Goal: Task Accomplishment & Management: Complete application form

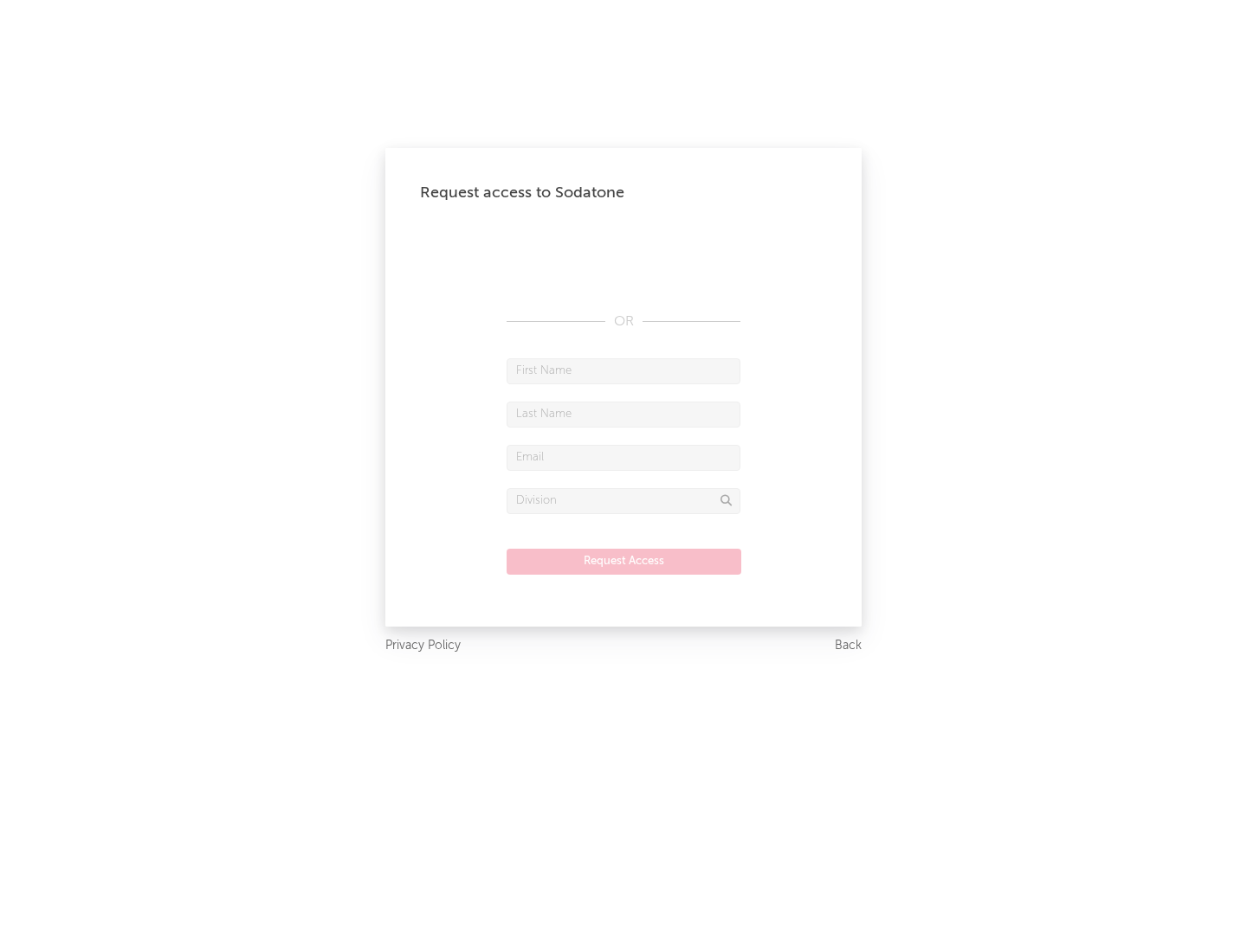
click at [624, 370] on input "text" at bounding box center [623, 371] width 234 height 26
type input "[PERSON_NAME]"
click at [624, 414] on input "text" at bounding box center [623, 415] width 234 height 26
type input "[PERSON_NAME]"
click at [624, 457] on input "text" at bounding box center [623, 457] width 234 height 26
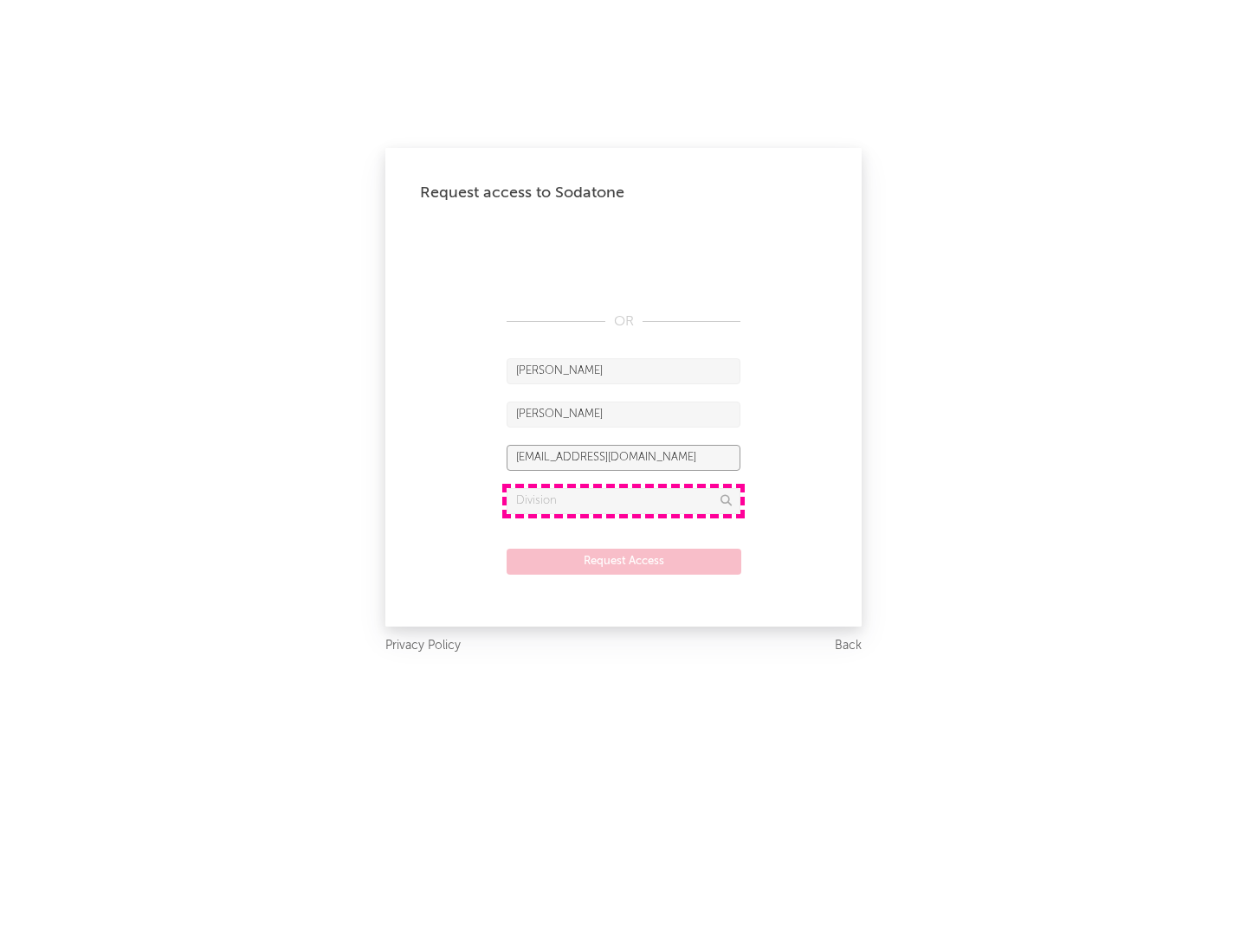
type input "[EMAIL_ADDRESS][DOMAIN_NAME]"
click at [624, 500] on input "text" at bounding box center [623, 500] width 234 height 26
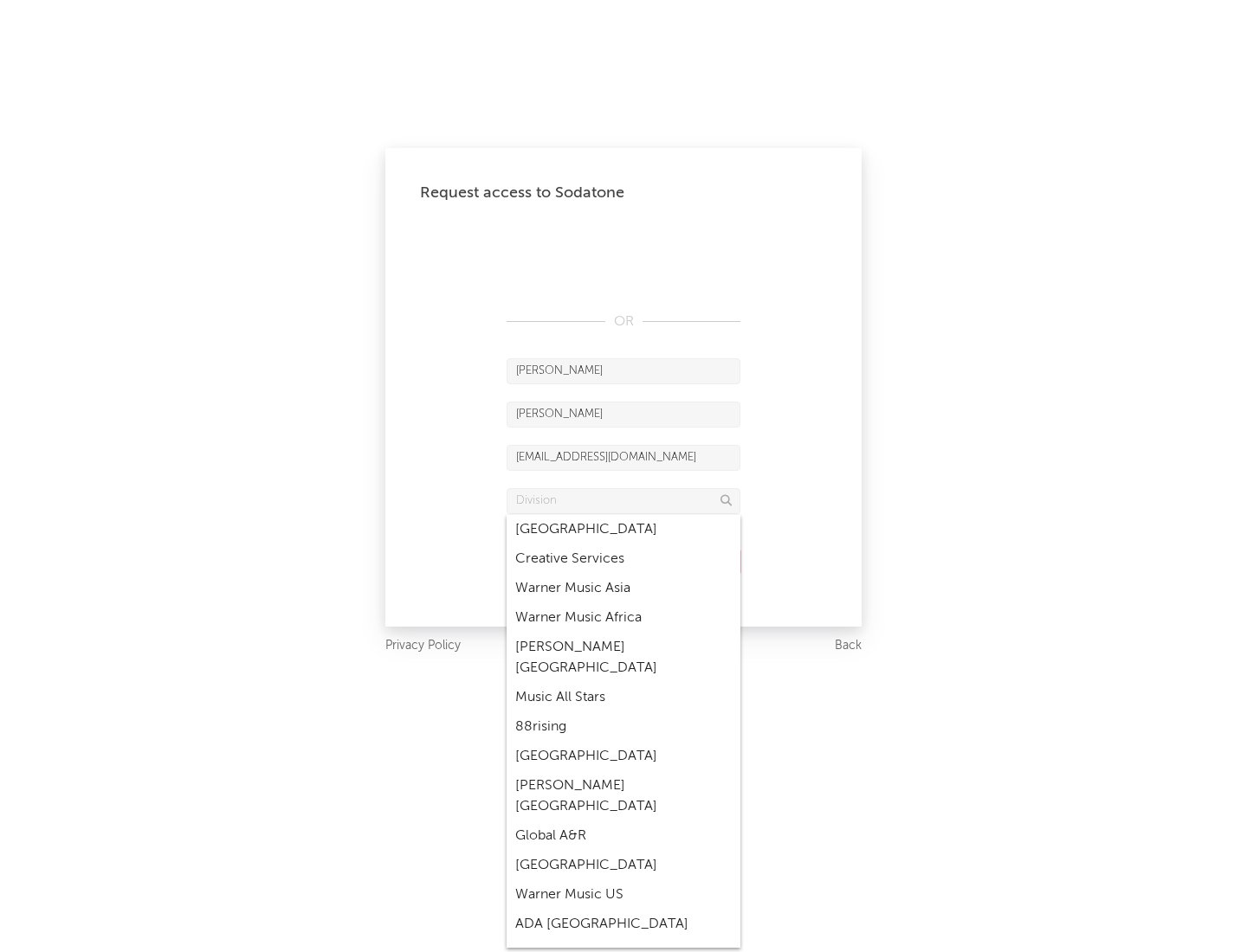
click at [624, 683] on div "Music All Stars" at bounding box center [623, 697] width 234 height 30
type input "Music All Stars"
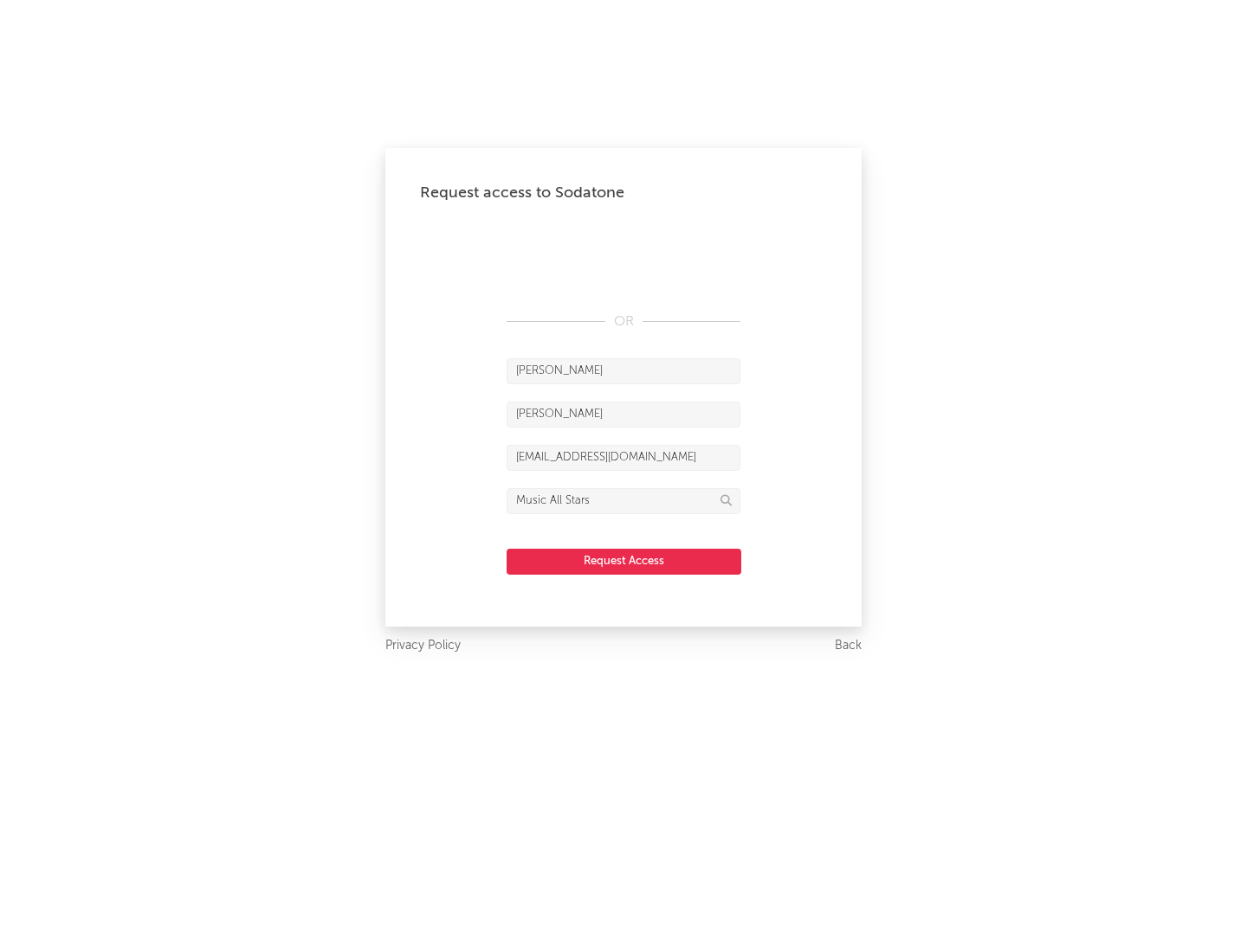
click at [624, 561] on button "Request Access" at bounding box center [624, 561] width 235 height 26
